Goal: Obtain resource: Download file/media

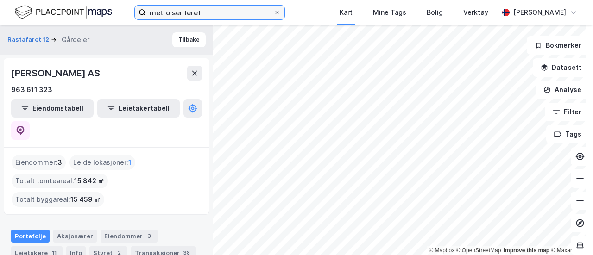
click at [206, 17] on input "metro senteret" at bounding box center [209, 13] width 127 height 14
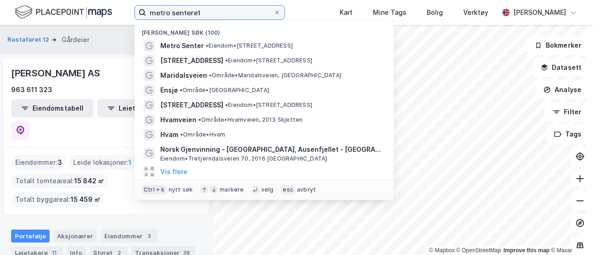
drag, startPoint x: 0, startPoint y: 0, endPoint x: 206, endPoint y: 17, distance: 206.9
click at [206, 17] on input "metro senteret" at bounding box center [209, 13] width 127 height 14
type input "å"
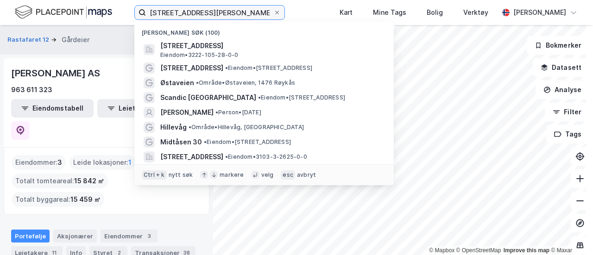
type input "[STREET_ADDRESS][PERSON_NAME]"
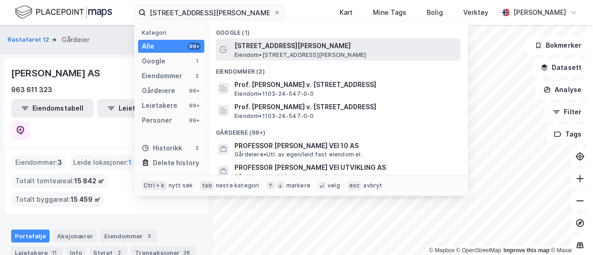
click at [265, 41] on span "[STREET_ADDRESS][PERSON_NAME]" at bounding box center [345, 45] width 222 height 11
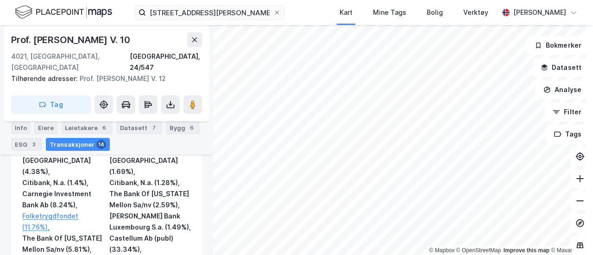
scroll to position [780, 0]
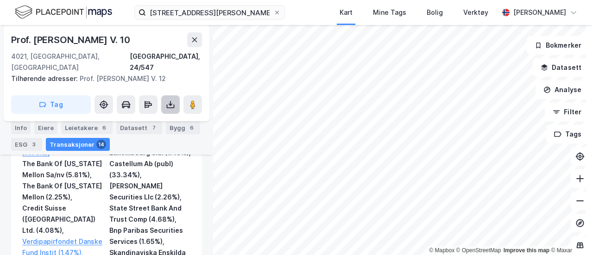
click at [170, 95] on button at bounding box center [170, 104] width 19 height 19
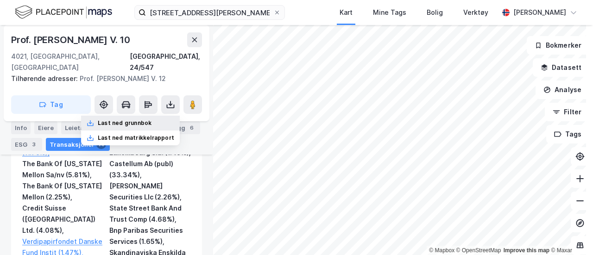
click at [150, 120] on div "Last ned grunnbok" at bounding box center [125, 123] width 54 height 7
